Goal: Task Accomplishment & Management: Manage account settings

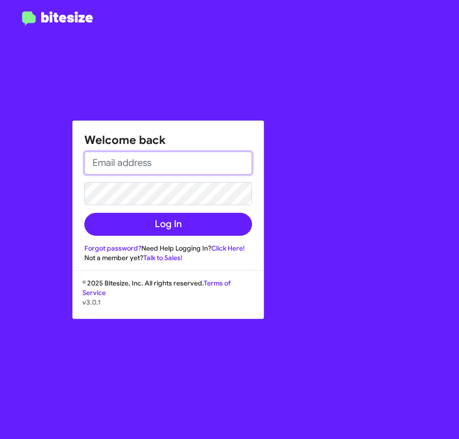
click at [175, 162] on input "email" at bounding box center [168, 163] width 168 height 23
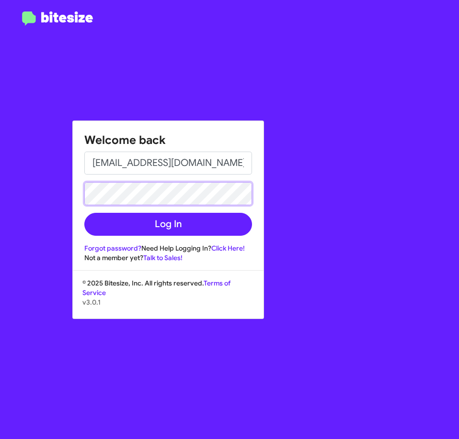
click at [84, 213] on button "Log In" at bounding box center [168, 224] width 168 height 23
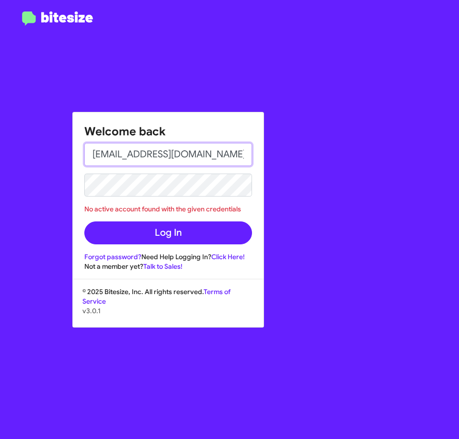
click at [168, 158] on input "[EMAIL_ADDRESS][DOMAIN_NAME]" at bounding box center [168, 154] width 168 height 23
click at [130, 155] on input "[EMAIL_ADDRESS][DOMAIN_NAME]" at bounding box center [168, 154] width 168 height 23
drag, startPoint x: 130, startPoint y: 155, endPoint x: 51, endPoint y: 147, distance: 79.3
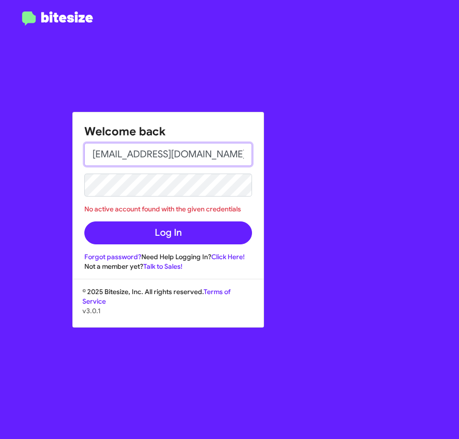
click at [51, 147] on div "Welcome back [EMAIL_ADDRESS][DOMAIN_NAME] No active account found with the give…" at bounding box center [229, 219] width 459 height 439
click at [112, 154] on input "[EMAIL_ADDRESS][DOMAIN_NAME]" at bounding box center [168, 154] width 168 height 23
click at [128, 157] on input "[EMAIL_ADDRESS][DOMAIN_NAME]" at bounding box center [168, 154] width 168 height 23
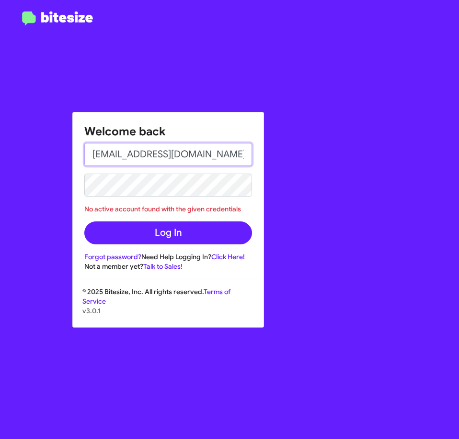
drag, startPoint x: 131, startPoint y: 156, endPoint x: 77, endPoint y: 152, distance: 54.7
click at [77, 152] on div "Welcome back [EMAIL_ADDRESS][DOMAIN_NAME] No active account found with the give…" at bounding box center [168, 191] width 190 height 159
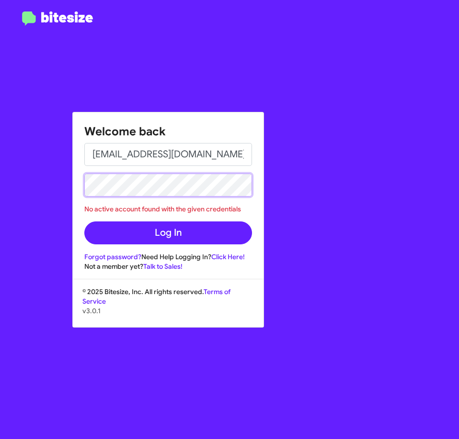
click at [26, 179] on div "Welcome back [EMAIL_ADDRESS][DOMAIN_NAME] No active account found with the give…" at bounding box center [229, 219] width 459 height 439
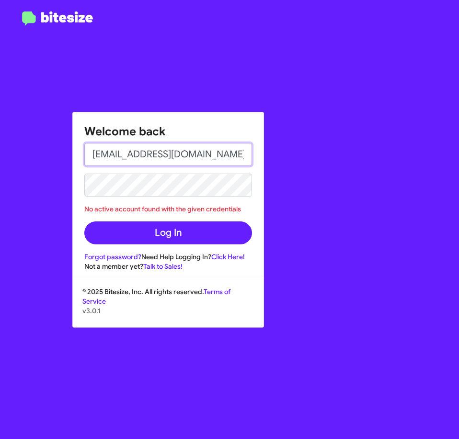
click at [232, 149] on input "[EMAIL_ADDRESS][DOMAIN_NAME]" at bounding box center [168, 154] width 168 height 23
type input "[EMAIL_ADDRESS][DOMAIN_NAME]"
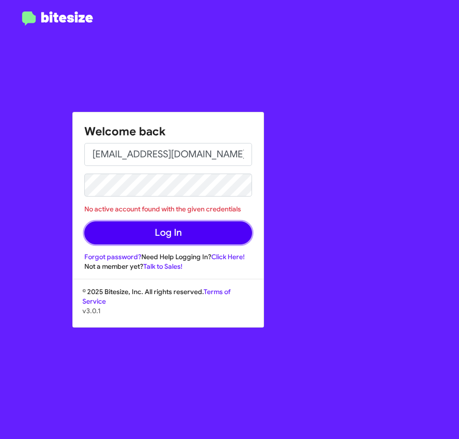
click at [181, 229] on button "Log In" at bounding box center [168, 233] width 168 height 23
